Goal: Navigation & Orientation: Find specific page/section

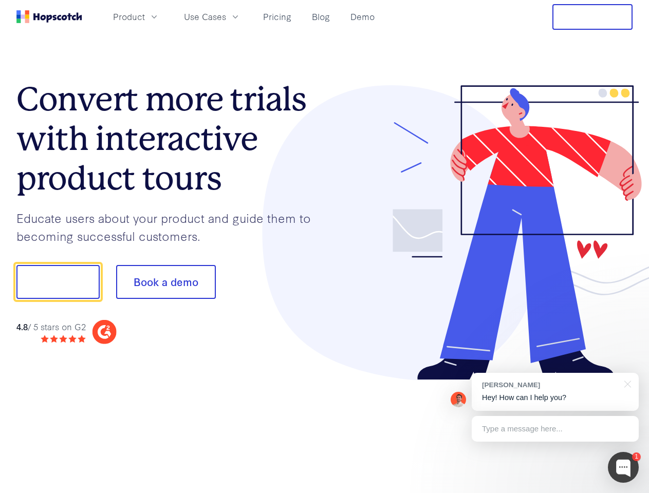
click at [325, 247] on div at bounding box center [479, 233] width 308 height 296
click at [145, 16] on span "Product" at bounding box center [129, 16] width 32 height 13
click at [226, 16] on span "Use Cases" at bounding box center [205, 16] width 42 height 13
click at [593, 17] on button "Free Trial" at bounding box center [593, 17] width 80 height 26
click at [58, 282] on button "Show me!" at bounding box center [57, 282] width 83 height 34
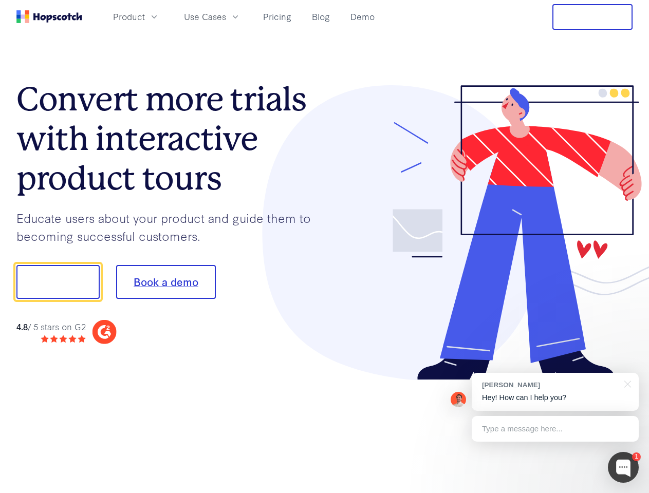
click at [166, 282] on button "Book a demo" at bounding box center [166, 282] width 100 height 34
click at [624, 468] on div at bounding box center [623, 467] width 31 height 31
click at [555, 392] on div "[PERSON_NAME] Hey! How can I help you?" at bounding box center [555, 392] width 167 height 38
click at [626, 493] on div "1 [PERSON_NAME] Hey! How can I help you? Type a message here... Free live chat …" at bounding box center [324, 493] width 649 height 0
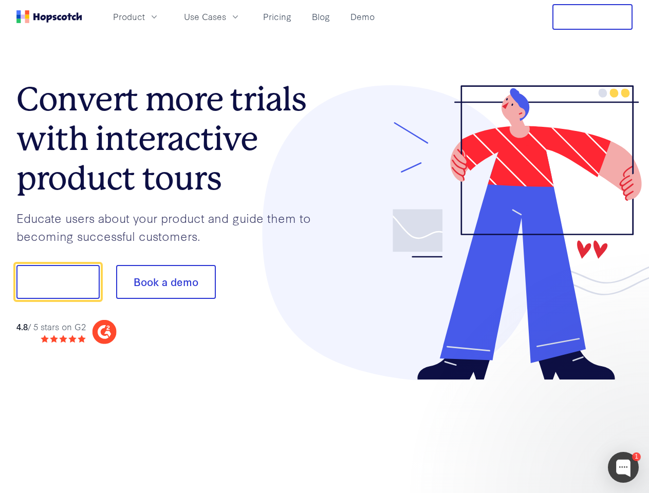
click at [555, 429] on div at bounding box center [542, 349] width 193 height 205
